Goal: Information Seeking & Learning: Learn about a topic

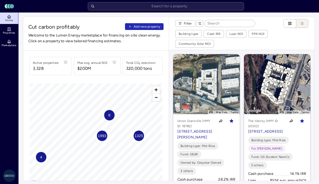
click at [189, 129] on p "[STREET_ADDRESS][PERSON_NAME]" at bounding box center [195, 134] width 36 height 11
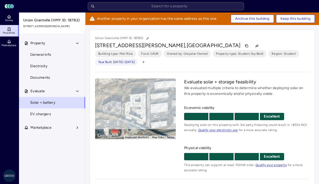
click at [42, 9] on div "Toggle Sidebar Lumen Energy Logo" at bounding box center [159, 6] width 313 height 8
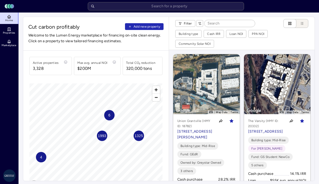
click at [254, 129] on p "[STREET_ADDRESS]" at bounding box center [266, 132] width 36 height 6
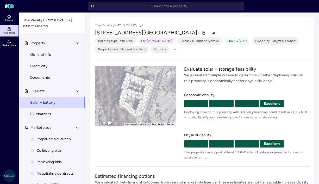
click at [300, 42] on div "Building type: Mid-Rise For [PERSON_NAME] Fund: GS Student NewCo MD/[GEOGRAPHIC…" at bounding box center [202, 45] width 214 height 16
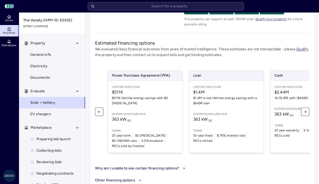
scroll to position [133, 0]
click at [99, 89] on div "Power Purchase Agreement (PPA) Lifetime Cash Flow $511K $511K lifetime energy s…" at bounding box center [202, 111] width 214 height 95
click at [47, 118] on link "EV chargers" at bounding box center [52, 113] width 67 height 11
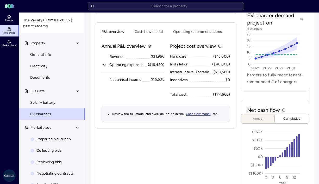
scroll to position [133, 0]
click at [148, 33] on button "Cash flow model" at bounding box center [149, 33] width 28 height 8
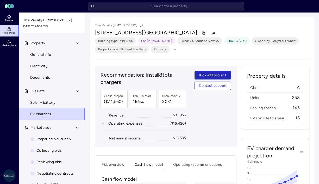
click at [11, 30] on link "Properties" at bounding box center [9, 30] width 19 height 11
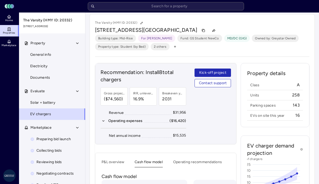
scroll to position [4, 0]
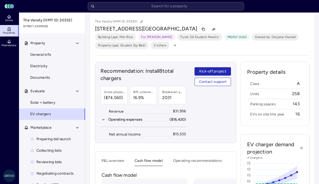
click at [117, 161] on button "P&L overview" at bounding box center [113, 162] width 23 height 8
click at [147, 162] on button "Cash flow model" at bounding box center [149, 162] width 28 height 8
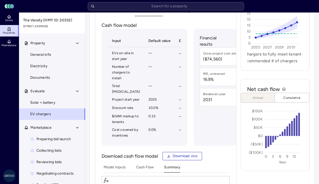
scroll to position [153, 0]
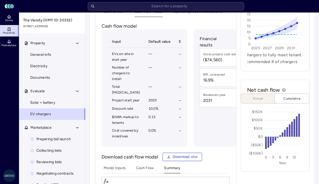
click at [198, 128] on div "Financial results Gross project cost estimate ($74,560) IRR, unlevered 16.9% Br…" at bounding box center [214, 87] width 43 height 117
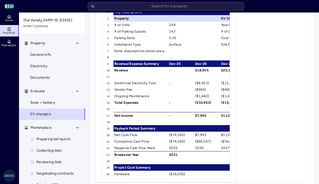
scroll to position [334, 0]
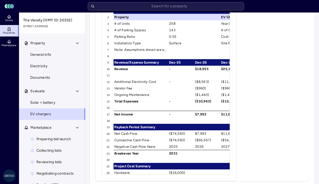
scroll to position [331, 0]
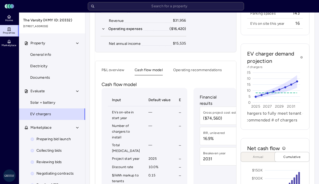
scroll to position [91, 0]
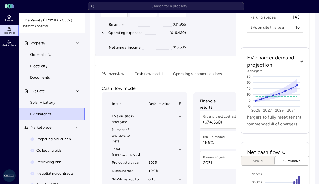
click at [192, 76] on button "Operating recommendations" at bounding box center [197, 75] width 49 height 8
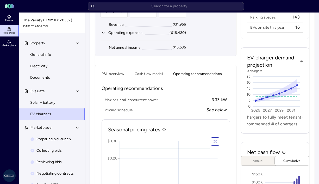
click at [148, 72] on button "Cash flow model" at bounding box center [149, 75] width 28 height 8
click at [200, 73] on button "Operating recommendations" at bounding box center [197, 75] width 49 height 8
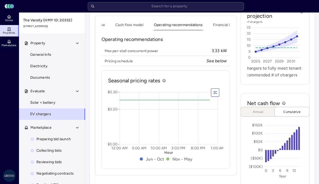
scroll to position [0, 15]
click at [216, 97] on button "button" at bounding box center [215, 92] width 8 height 8
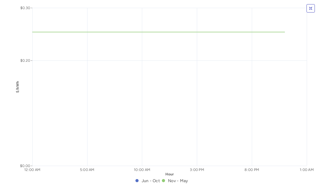
click at [312, 7] on icon "button" at bounding box center [311, 9] width 4 height 4
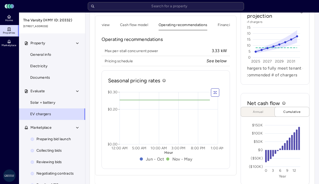
click at [223, 25] on button "Financial incentives" at bounding box center [234, 26] width 33 height 8
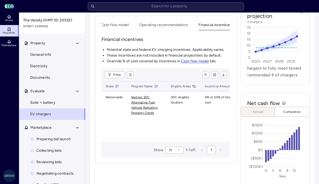
scroll to position [0, 35]
click at [224, 76] on icon "button" at bounding box center [223, 74] width 3 height 3
click at [180, 40] on p "Financial incentives" at bounding box center [166, 39] width 128 height 7
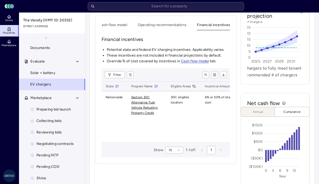
scroll to position [0, 0]
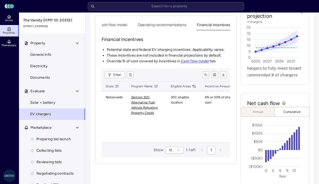
click at [261, 110] on span "Annual" at bounding box center [258, 111] width 26 height 5
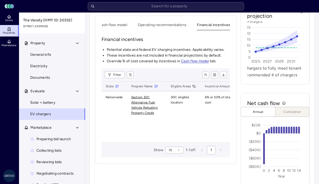
click at [292, 111] on span "Cumulative" at bounding box center [292, 111] width 26 height 5
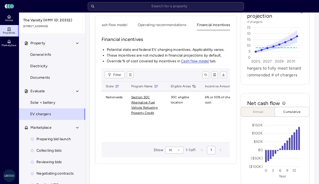
click at [262, 115] on button "Annual" at bounding box center [260, 112] width 39 height 10
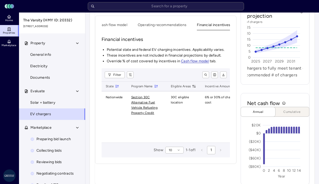
click at [291, 112] on span "Cumulative" at bounding box center [292, 111] width 26 height 5
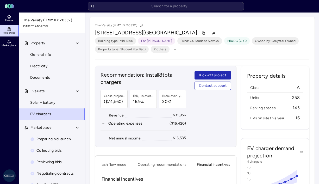
click at [308, 26] on div "The Varsity (HMY ID: 20332)" at bounding box center [202, 25] width 214 height 7
click at [44, 58] on link "General info" at bounding box center [52, 54] width 67 height 11
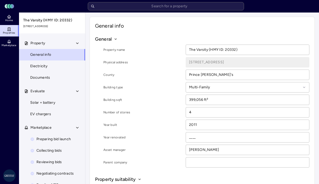
click at [36, 62] on link "Electricity" at bounding box center [52, 65] width 67 height 11
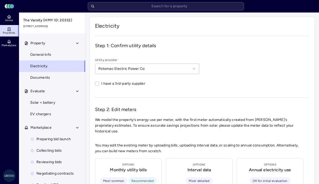
click at [52, 76] on link "Documents" at bounding box center [52, 77] width 67 height 11
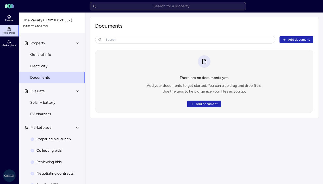
click at [50, 65] on link "Electricity" at bounding box center [52, 65] width 67 height 11
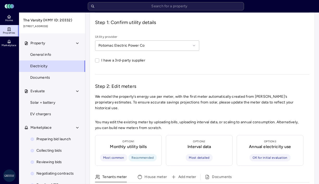
scroll to position [20, 0]
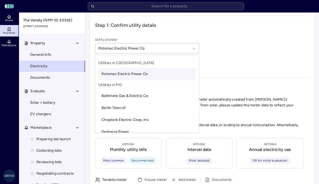
click at [145, 47] on div at bounding box center [144, 49] width 92 height 6
click at [239, 58] on div "I have a 3rd-party supplier" at bounding box center [202, 63] width 214 height 11
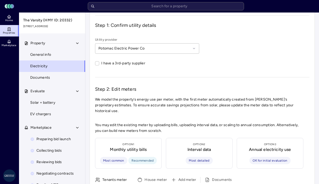
click at [10, 17] on icon at bounding box center [9, 18] width 2 height 2
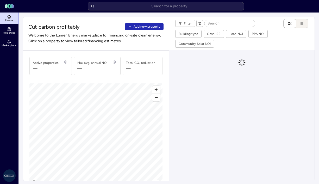
click at [178, 12] on header "Toggle Sidebar Lumen Energy Logo" at bounding box center [159, 6] width 319 height 12
click at [167, 6] on input "text" at bounding box center [166, 6] width 156 height 8
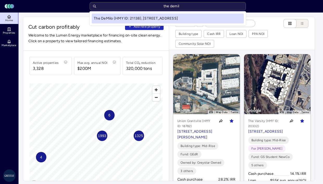
type input "the demilo"
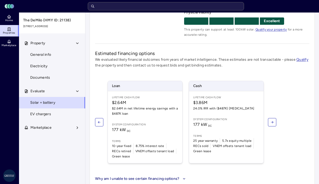
scroll to position [133, 0]
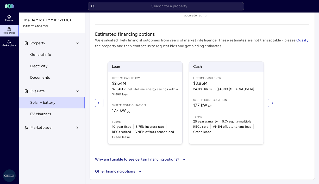
click at [58, 115] on link "EV chargers" at bounding box center [52, 113] width 67 height 11
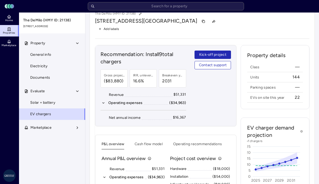
scroll to position [10, 0]
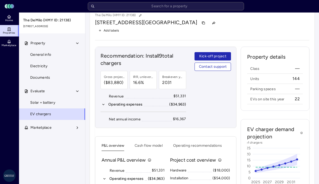
click at [92, 147] on div "The DeMilo (HMY ID: 21138) [STREET_ADDRESS] Add labels Recommendation: Install …" at bounding box center [202, 159] width 225 height 304
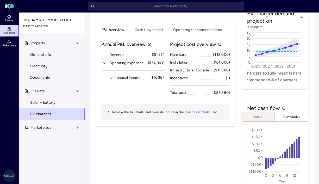
scroll to position [125, 0]
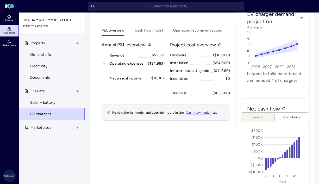
click at [113, 153] on div "Recommendation: Install 9 total chargers Gross project cost estimate ($83,880) …" at bounding box center [165, 61] width 141 height 259
click at [147, 31] on button "Cash flow model" at bounding box center [149, 32] width 28 height 8
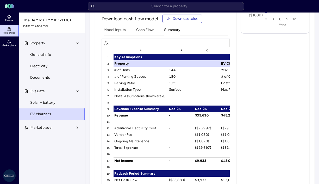
scroll to position [281, 0]
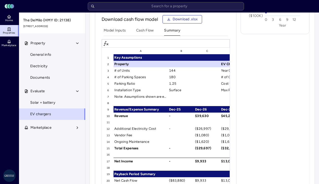
click at [175, 22] on span "Download .xlsx" at bounding box center [185, 19] width 25 height 6
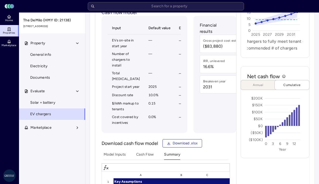
scroll to position [157, 0]
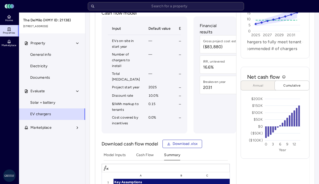
click at [200, 133] on div "Financial results Gross project cost estimate ($83,880) IRR, unlevered 16.6% Br…" at bounding box center [214, 74] width 43 height 117
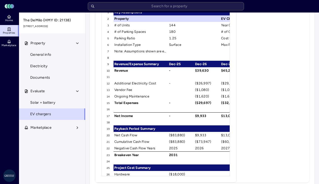
scroll to position [326, 0]
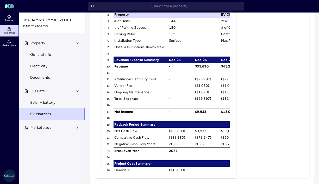
scroll to position [332, 0]
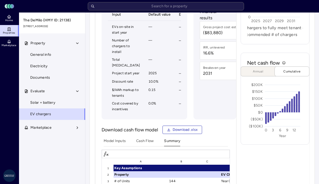
scroll to position [10, 0]
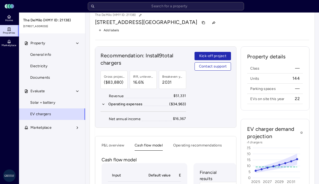
click at [202, 145] on button "Operating recommendations" at bounding box center [197, 146] width 49 height 8
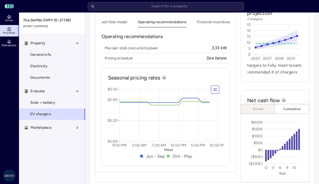
scroll to position [129, 0]
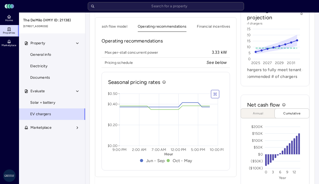
click at [213, 26] on button "Financial incentives" at bounding box center [213, 28] width 33 height 8
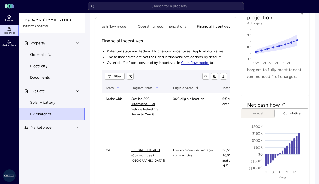
click at [222, 80] on button "button" at bounding box center [223, 76] width 7 height 7
click at [175, 43] on p "Financial incentives" at bounding box center [166, 40] width 128 height 7
click at [264, 113] on span "Annual" at bounding box center [258, 113] width 26 height 5
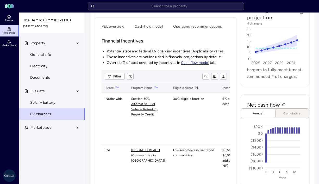
click at [290, 116] on span "Cumulative" at bounding box center [292, 113] width 26 height 5
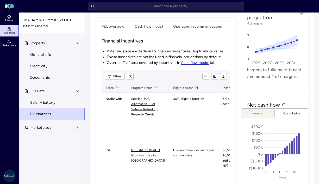
click at [262, 113] on span "Annual" at bounding box center [258, 113] width 26 height 5
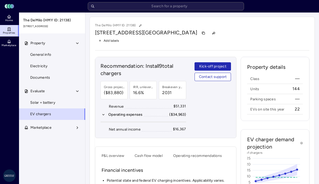
click at [47, 67] on span "Electricity" at bounding box center [38, 66] width 17 height 6
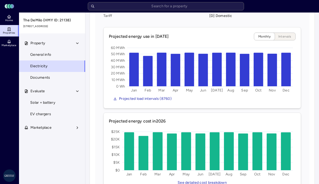
scroll to position [431, 0]
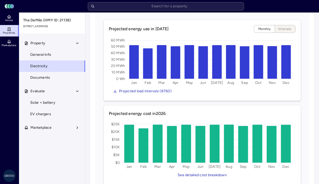
click at [156, 88] on span "Projected load intervals (8760)" at bounding box center [145, 91] width 53 height 6
click at [218, 172] on span "See detailed cost breakdown" at bounding box center [202, 175] width 49 height 6
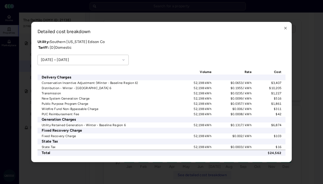
click at [98, 56] on div "[DATE] – [DATE]" at bounding box center [82, 60] width 91 height 10
click at [159, 38] on div "Detailed cost breakdown Utility: Southern [US_STATE] Edison Co Tariff: [ D ] Do…" at bounding box center [161, 92] width 260 height 140
click at [305, 52] on div at bounding box center [161, 92] width 323 height 184
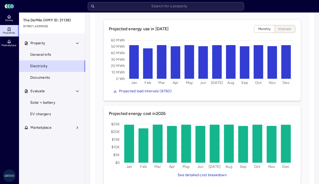
click at [48, 52] on span "General info" at bounding box center [40, 55] width 21 height 6
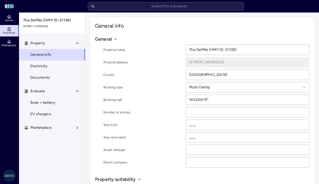
click at [41, 66] on span "Electricity" at bounding box center [38, 66] width 17 height 6
